Goal: Task Accomplishment & Management: Complete application form

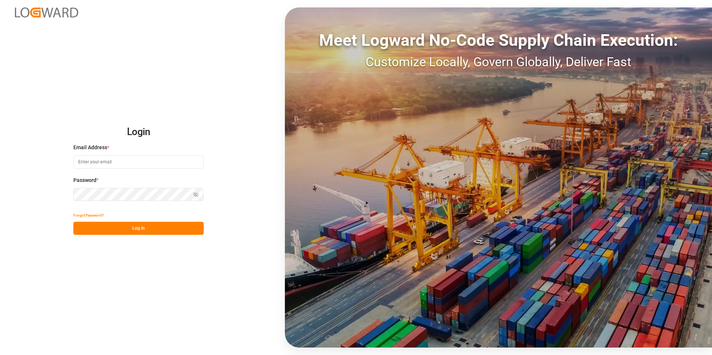
type input "george.vigo@jamindustries.com"
click at [146, 231] on button "Log In" at bounding box center [138, 228] width 130 height 13
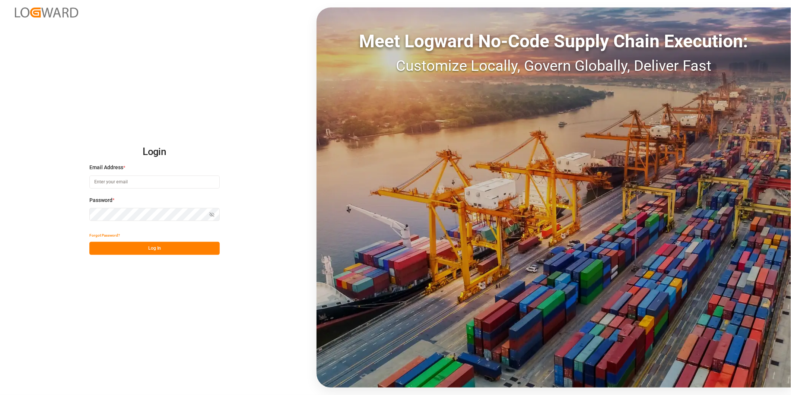
type input "george.vigo@jamindustries.com"
click at [151, 255] on div "Login Email Address * george.vigo@jamindustries.com Password * Show password Fo…" at bounding box center [395, 197] width 791 height 395
click at [165, 245] on button "Log In" at bounding box center [154, 248] width 130 height 13
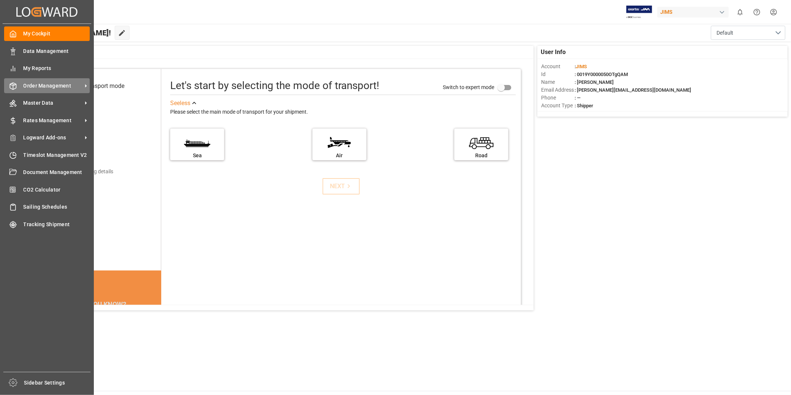
click at [72, 89] on div "Order Management Order Management" at bounding box center [47, 85] width 86 height 15
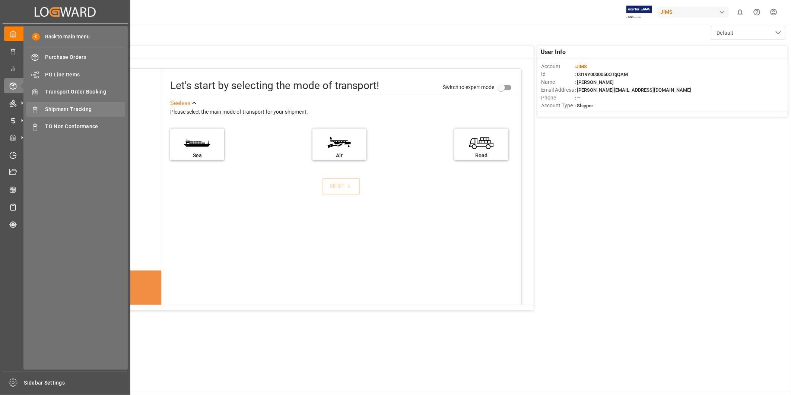
click at [88, 111] on span "Shipment Tracking" at bounding box center [85, 109] width 80 height 8
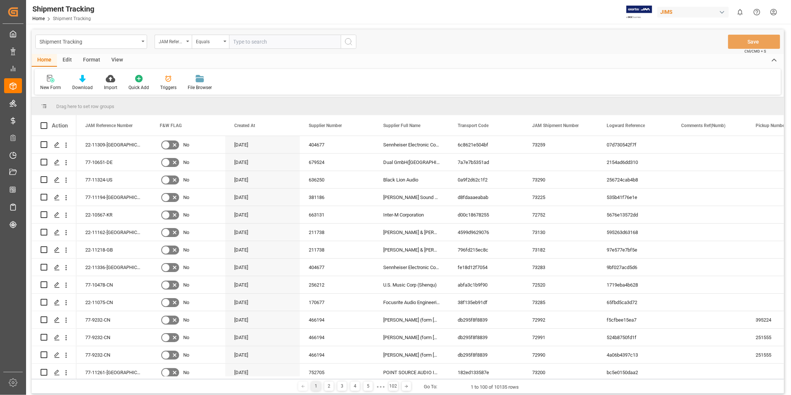
click at [258, 38] on input "text" at bounding box center [285, 42] width 112 height 14
click at [274, 45] on input "text" at bounding box center [285, 42] width 112 height 14
type input "22-10567-KR"
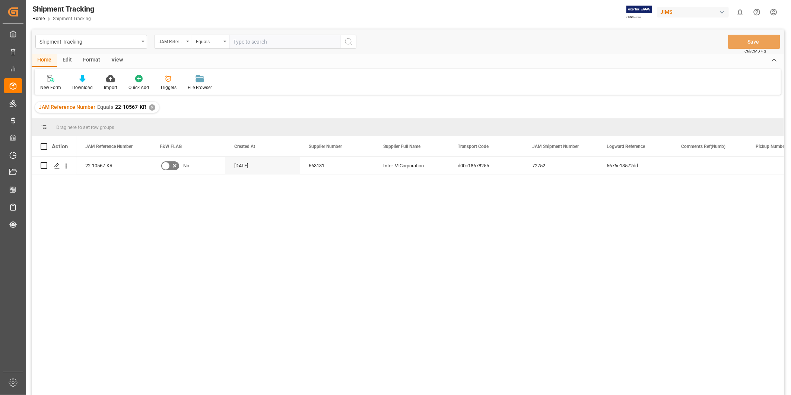
click at [119, 60] on div "View" at bounding box center [117, 60] width 23 height 13
click at [55, 81] on div "Default" at bounding box center [48, 82] width 26 height 16
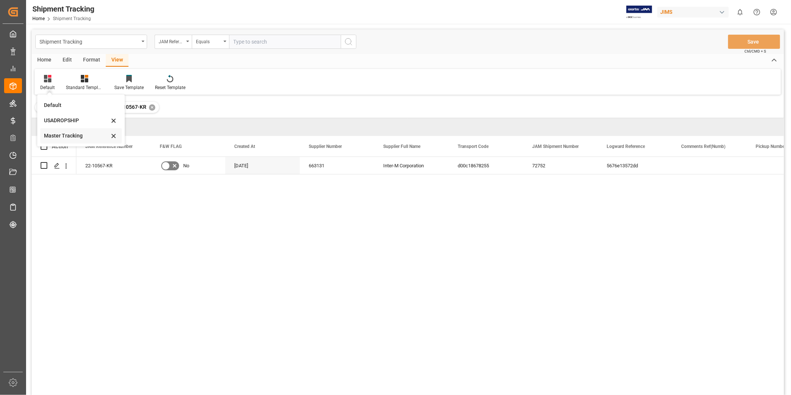
click at [60, 135] on div "Master Tracking" at bounding box center [76, 136] width 65 height 8
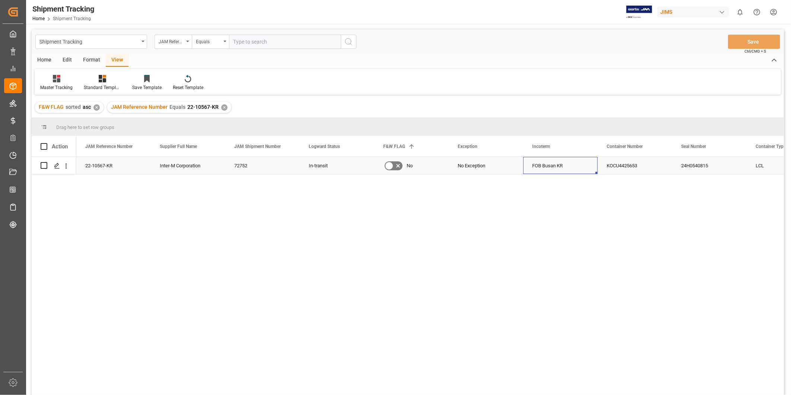
click at [551, 172] on div "FOB Busan KR" at bounding box center [560, 165] width 74 height 17
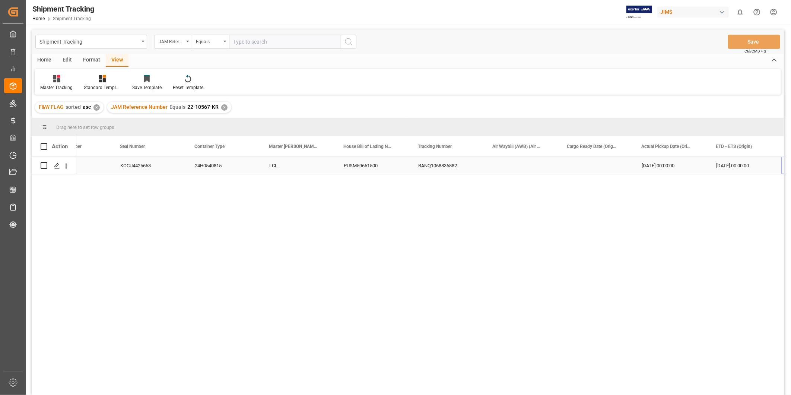
scroll to position [0, 561]
click at [670, 162] on div "10-08-2025 00:00:00" at bounding box center [670, 165] width 74 height 17
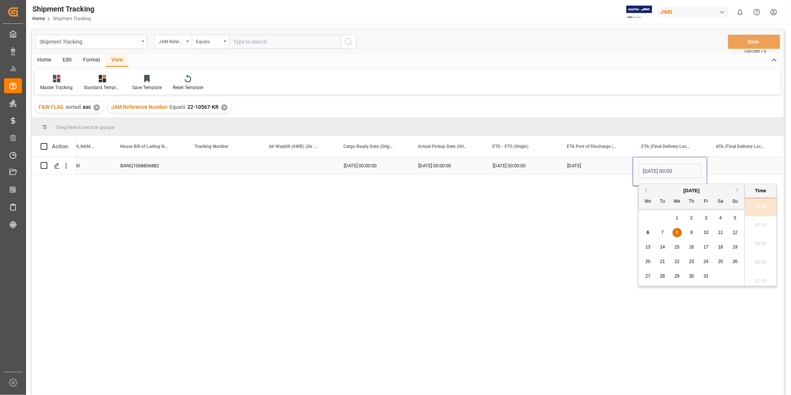
scroll to position [989, 0]
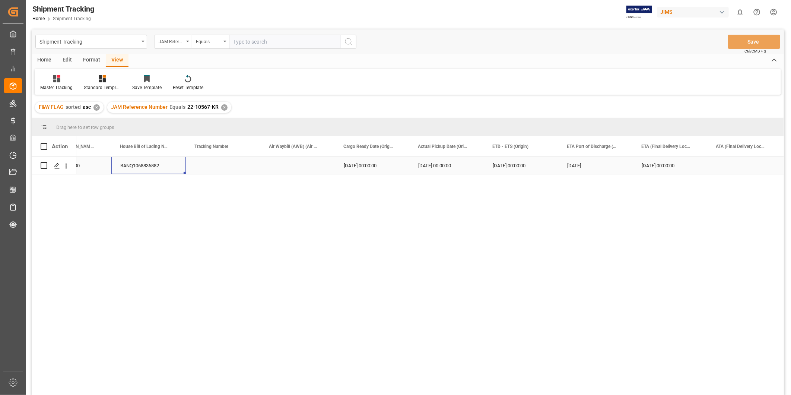
click at [165, 164] on div "BANQ1068836882" at bounding box center [148, 165] width 74 height 17
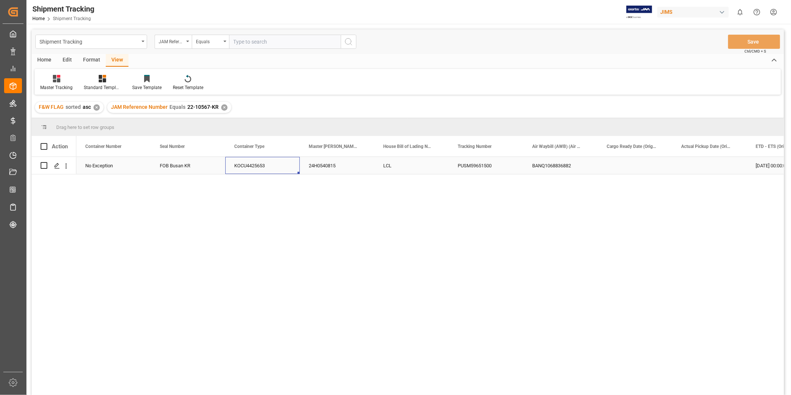
scroll to position [0, 74]
click at [642, 168] on div "KOCU4425653" at bounding box center [635, 165] width 74 height 17
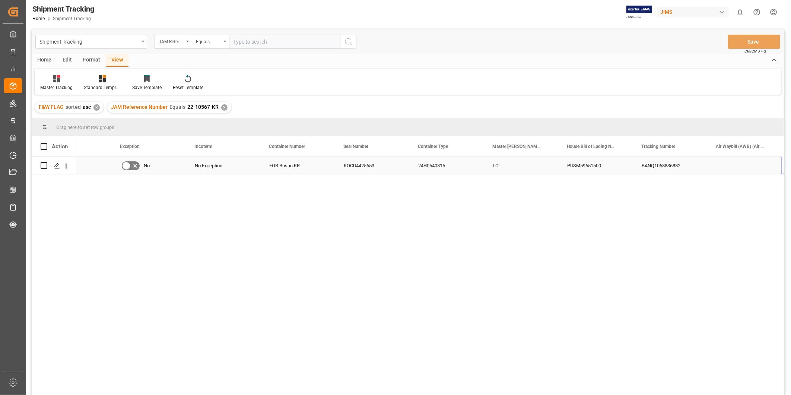
scroll to position [0, 337]
click at [433, 164] on div "LCL" at bounding box center [446, 165] width 74 height 17
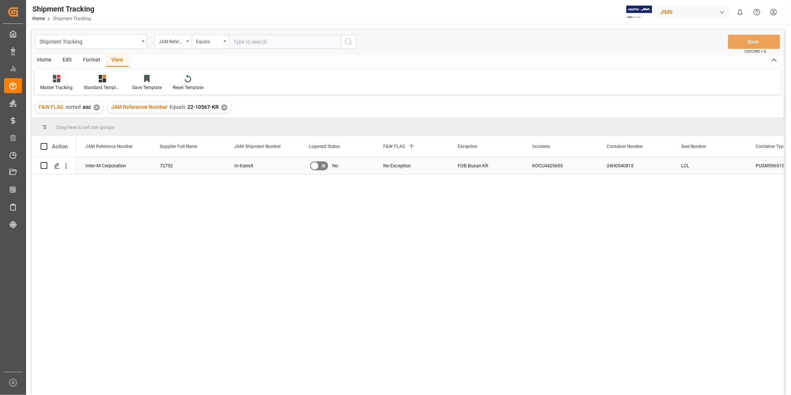
scroll to position [0, 0]
click at [552, 166] on div "FOB Busan KR" at bounding box center [560, 165] width 74 height 17
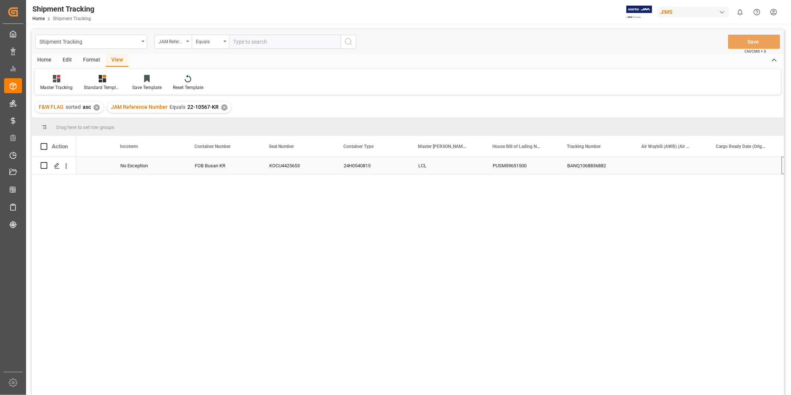
scroll to position [0, 857]
click at [616, 170] on div "10-08-2025 00:00:00" at bounding box center [598, 165] width 74 height 17
click at [57, 162] on div "Press SPACE to select this row." at bounding box center [56, 166] width 11 height 14
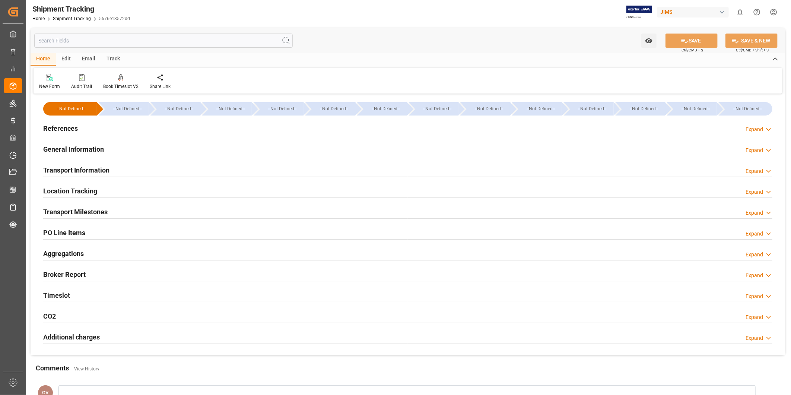
click at [68, 41] on input "text" at bounding box center [163, 41] width 258 height 14
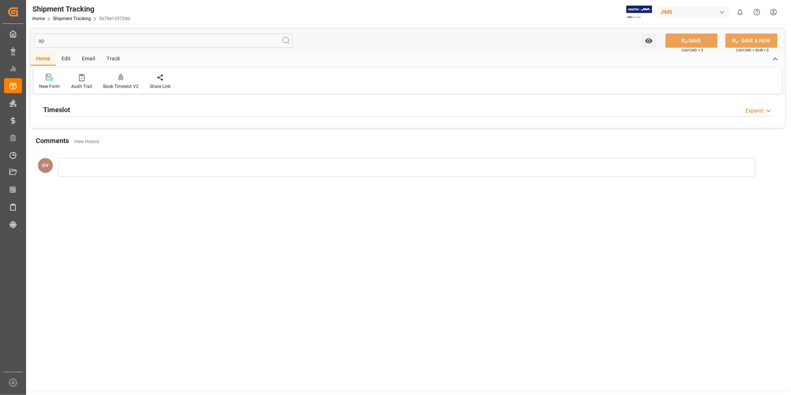
type input "ap"
click at [760, 107] on div "Expand" at bounding box center [755, 111] width 18 height 8
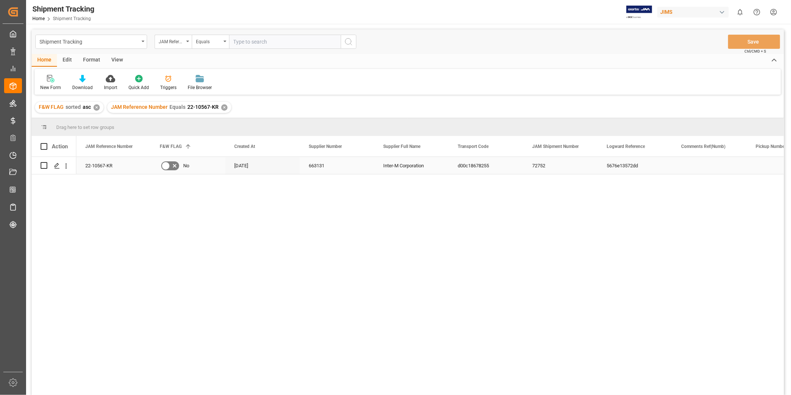
click at [127, 166] on div "22-10567-KR" at bounding box center [113, 165] width 74 height 17
click at [455, 166] on div "d00c18678255" at bounding box center [486, 165] width 74 height 17
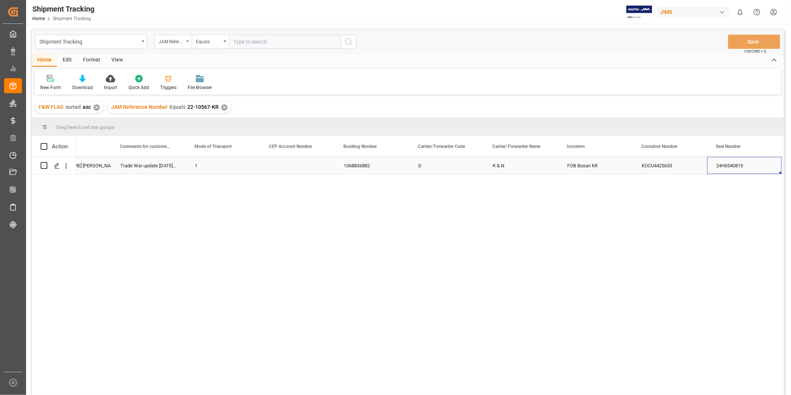
scroll to position [0, 1157]
click at [97, 109] on div "✕" at bounding box center [96, 107] width 6 height 6
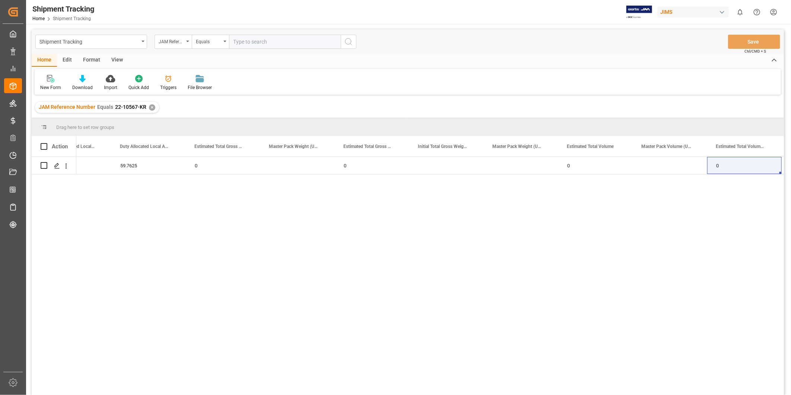
click at [116, 64] on div "View" at bounding box center [117, 60] width 23 height 13
click at [53, 85] on div "Default" at bounding box center [47, 87] width 15 height 7
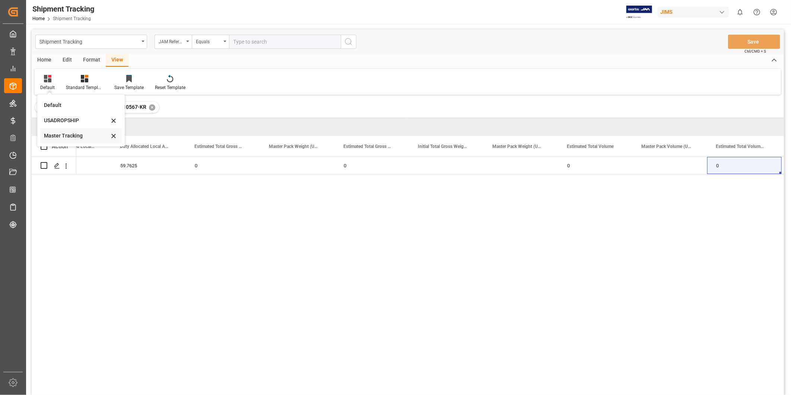
click at [56, 137] on div "Master Tracking" at bounding box center [76, 136] width 65 height 8
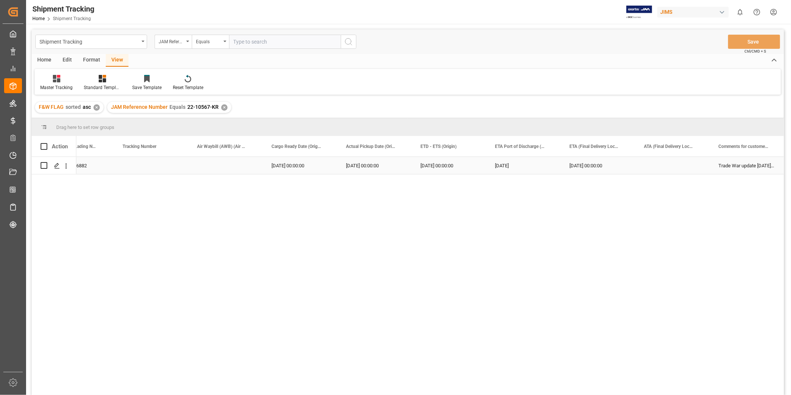
click at [565, 168] on div "10-08-2025 00:00:00" at bounding box center [598, 165] width 74 height 17
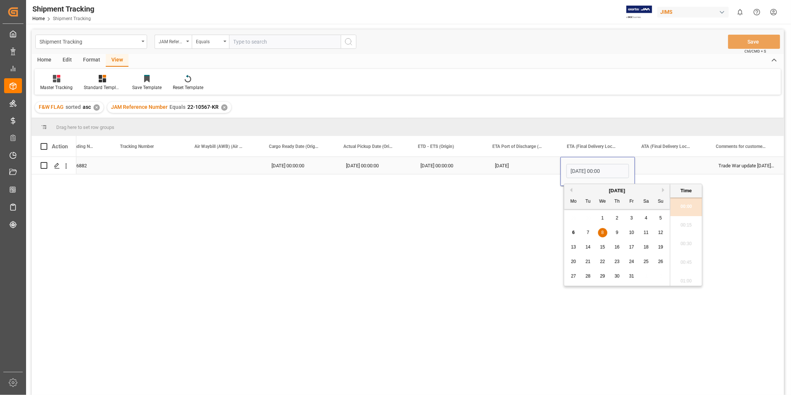
click at [566, 168] on input "10-08-2025 00:00" at bounding box center [597, 171] width 63 height 14
click at [588, 250] on span "14" at bounding box center [587, 246] width 5 height 5
type input "10-14-2025 00:00"
click at [654, 179] on div "PUSM59651500 BANQ1068836882 08-13-2025 00:00:00 08-19-2025 00:00:00 08-27-2025 …" at bounding box center [430, 278] width 708 height 243
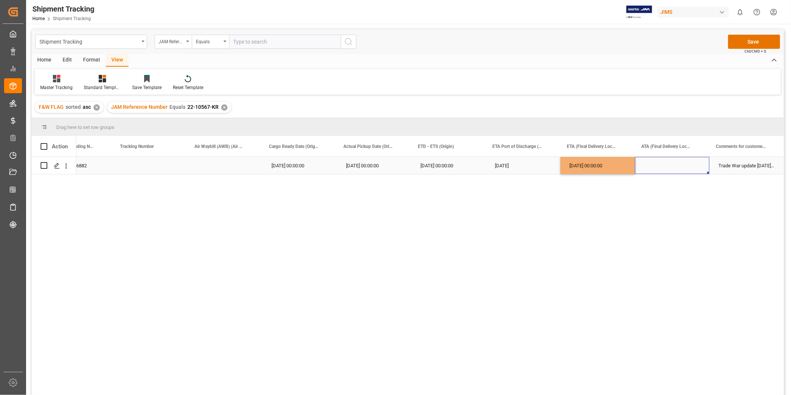
click at [650, 169] on div "Press SPACE to select this row." at bounding box center [672, 165] width 74 height 17
click at [580, 169] on div "10-14-2025 00:00:00" at bounding box center [598, 165] width 74 height 17
click at [754, 43] on button "Save" at bounding box center [754, 42] width 52 height 14
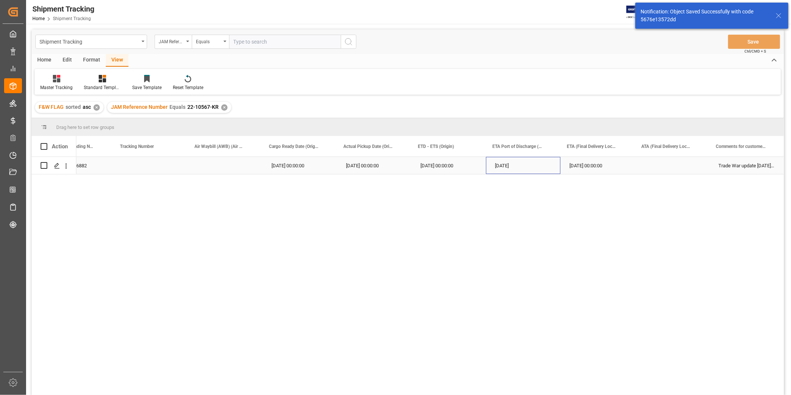
click at [508, 166] on div "09-09-2025" at bounding box center [523, 165] width 74 height 17
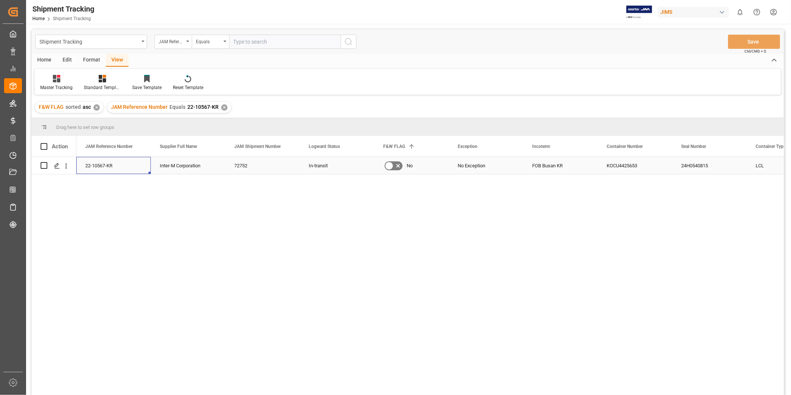
click at [736, 167] on div "24H0540815" at bounding box center [709, 165] width 74 height 17
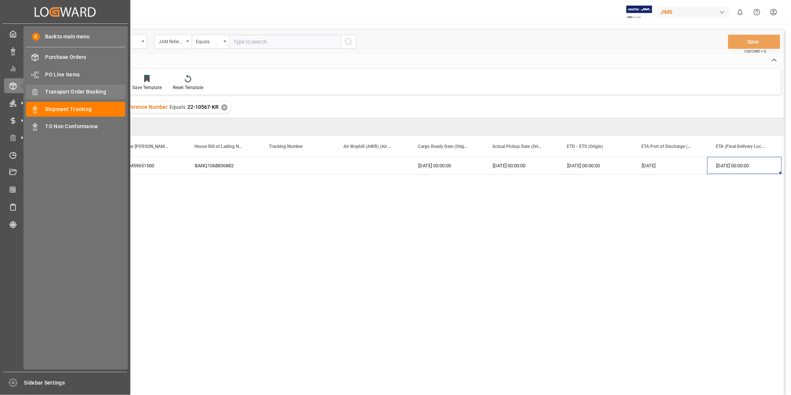
click at [71, 88] on span "Transport Order Booking" at bounding box center [85, 92] width 80 height 8
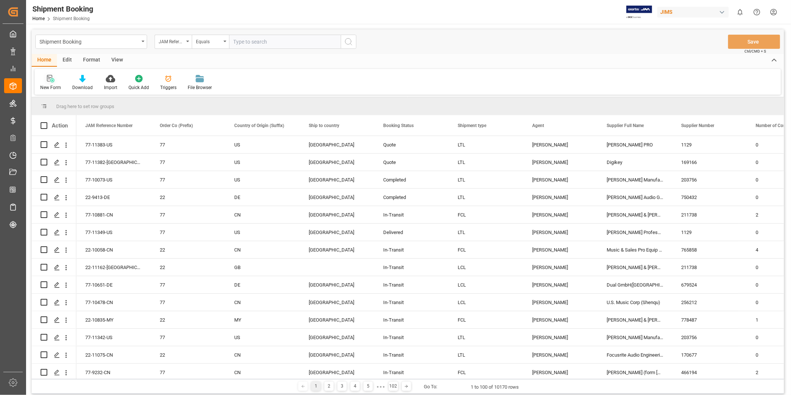
click at [56, 82] on div "New Form" at bounding box center [51, 82] width 32 height 16
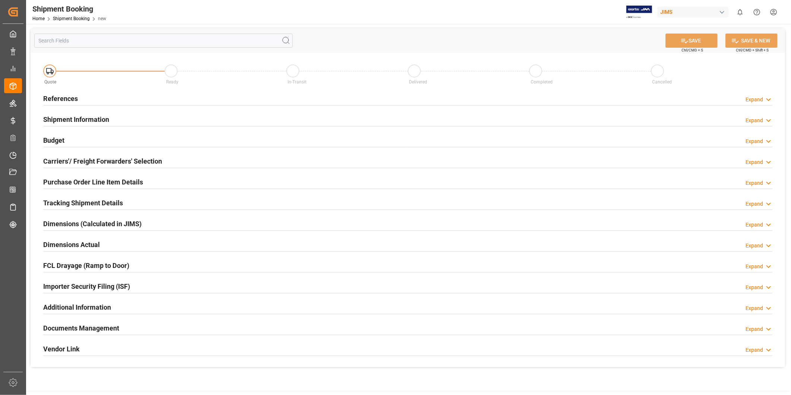
click at [770, 99] on icon at bounding box center [768, 100] width 7 height 8
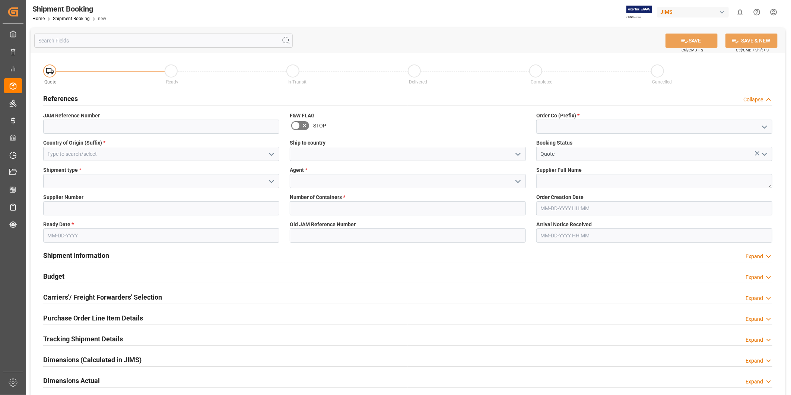
click at [765, 130] on icon "open menu" at bounding box center [764, 127] width 9 height 9
drag, startPoint x: 746, startPoint y: 141, endPoint x: 741, endPoint y: 145, distance: 6.1
click at [746, 142] on div "22" at bounding box center [654, 143] width 235 height 17
type input "22"
click at [235, 155] on input at bounding box center [161, 154] width 236 height 14
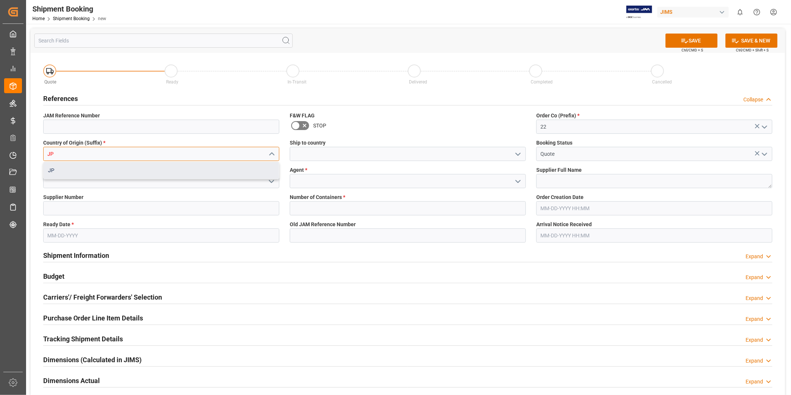
click at [153, 174] on div "JP" at bounding box center [161, 170] width 235 height 17
type input "JP"
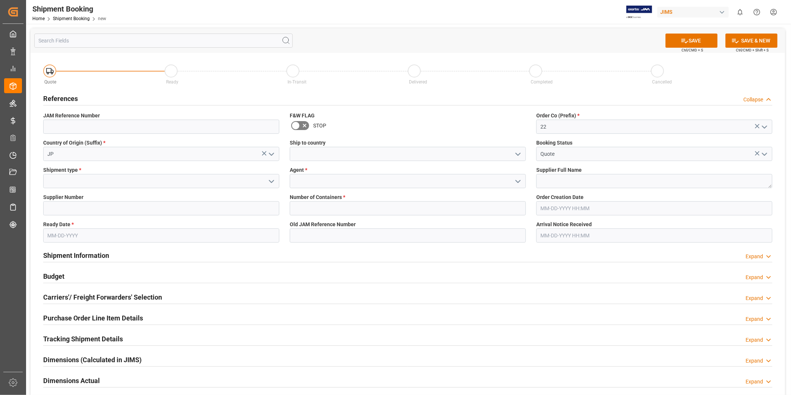
click at [520, 153] on polyline "open menu" at bounding box center [518, 154] width 4 height 2
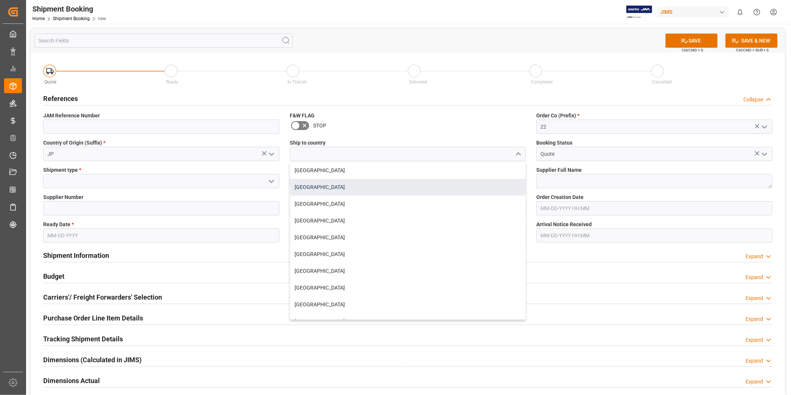
click at [449, 185] on div "[GEOGRAPHIC_DATA]" at bounding box center [407, 187] width 235 height 17
type input "[GEOGRAPHIC_DATA]"
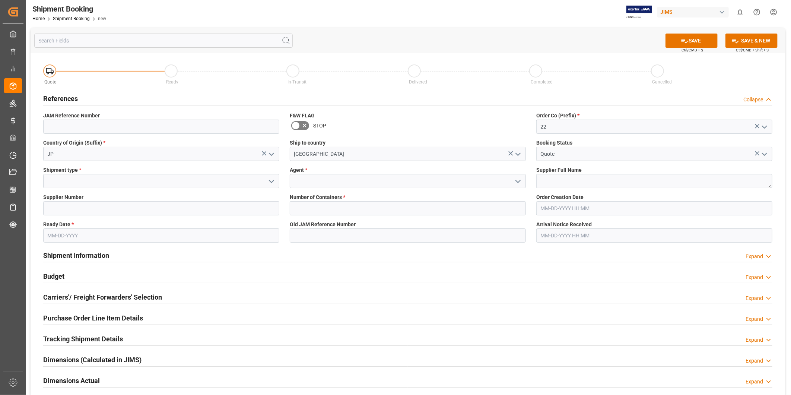
click at [272, 178] on icon "open menu" at bounding box center [271, 181] width 9 height 9
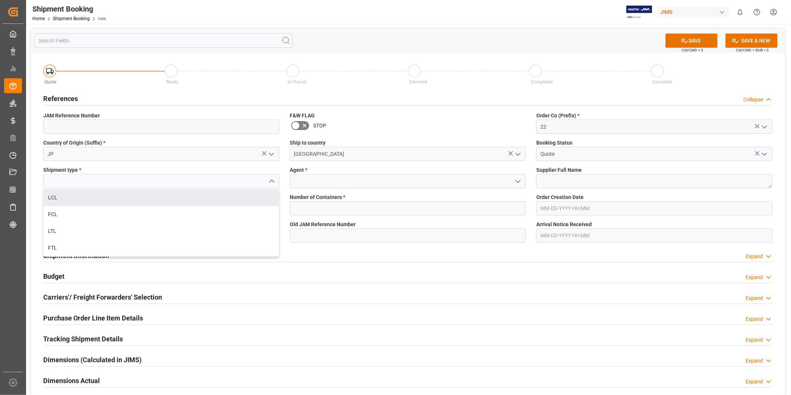
click at [226, 203] on div "LCL" at bounding box center [161, 197] width 235 height 17
type input "LCL"
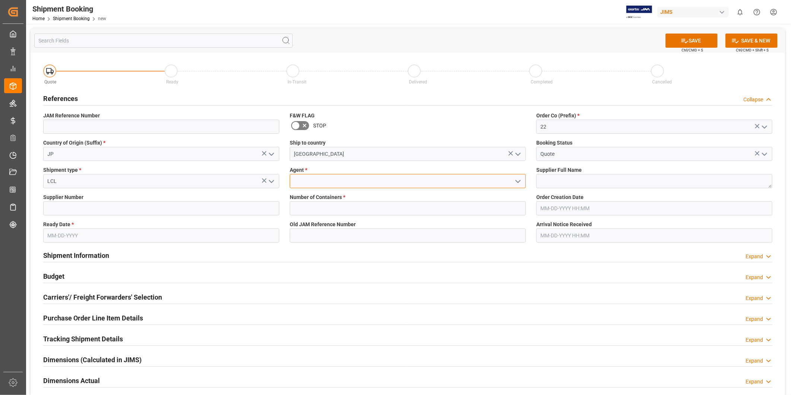
click at [362, 183] on input at bounding box center [408, 181] width 236 height 14
type input "[PERSON_NAME]"
click at [604, 181] on textarea at bounding box center [654, 181] width 236 height 14
click at [597, 182] on textarea at bounding box center [654, 181] width 236 height 14
paste textarea "Kikutani Music Co. Ltd."
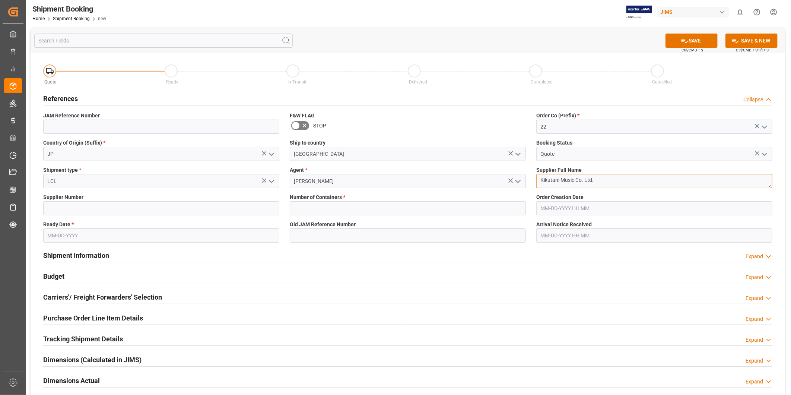
type textarea "Kikutani Music Co. Ltd."
click at [140, 214] on input at bounding box center [161, 208] width 236 height 14
click at [314, 209] on input "text" at bounding box center [408, 208] width 236 height 14
type input "0"
click at [127, 233] on input "text" at bounding box center [161, 235] width 236 height 14
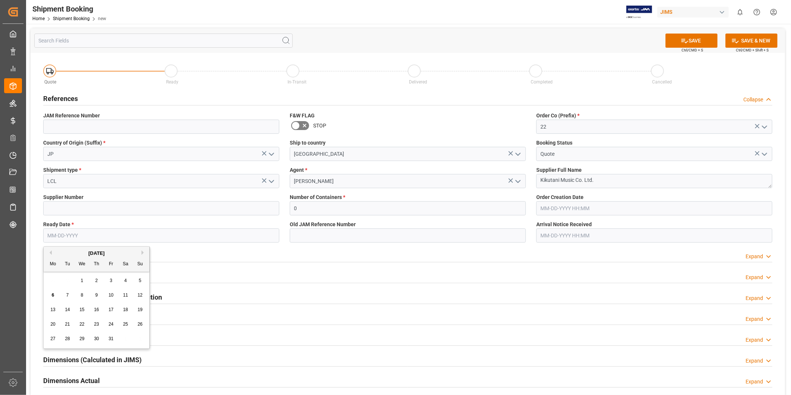
click at [64, 325] on div "21" at bounding box center [67, 324] width 9 height 9
type input "[DATE]"
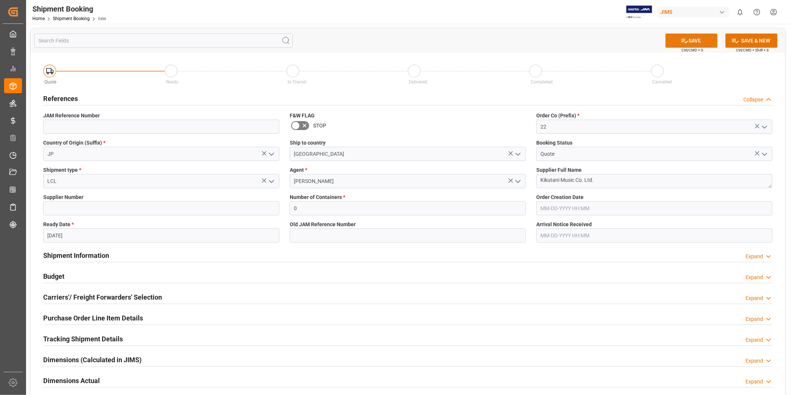
click at [699, 41] on button "SAVE" at bounding box center [692, 41] width 52 height 14
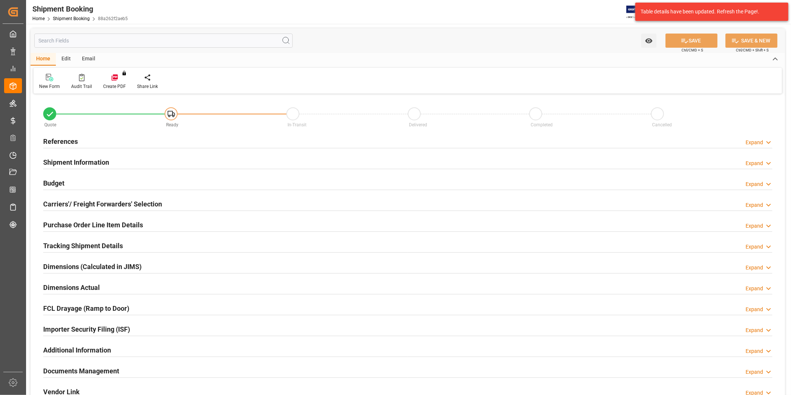
type input "0"
type input "[DATE]"
click at [750, 142] on div "Expand" at bounding box center [755, 143] width 18 height 8
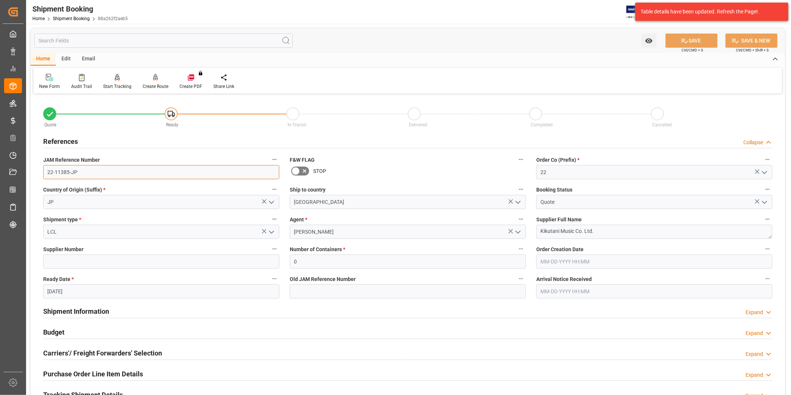
click at [109, 170] on input "22-11385-JP" at bounding box center [161, 172] width 236 height 14
click at [429, 87] on div "New Form Audit Trail Start Tracking Create Empty Shipment Tracking Create Route…" at bounding box center [408, 81] width 749 height 26
